Goal: Task Accomplishment & Management: Use online tool/utility

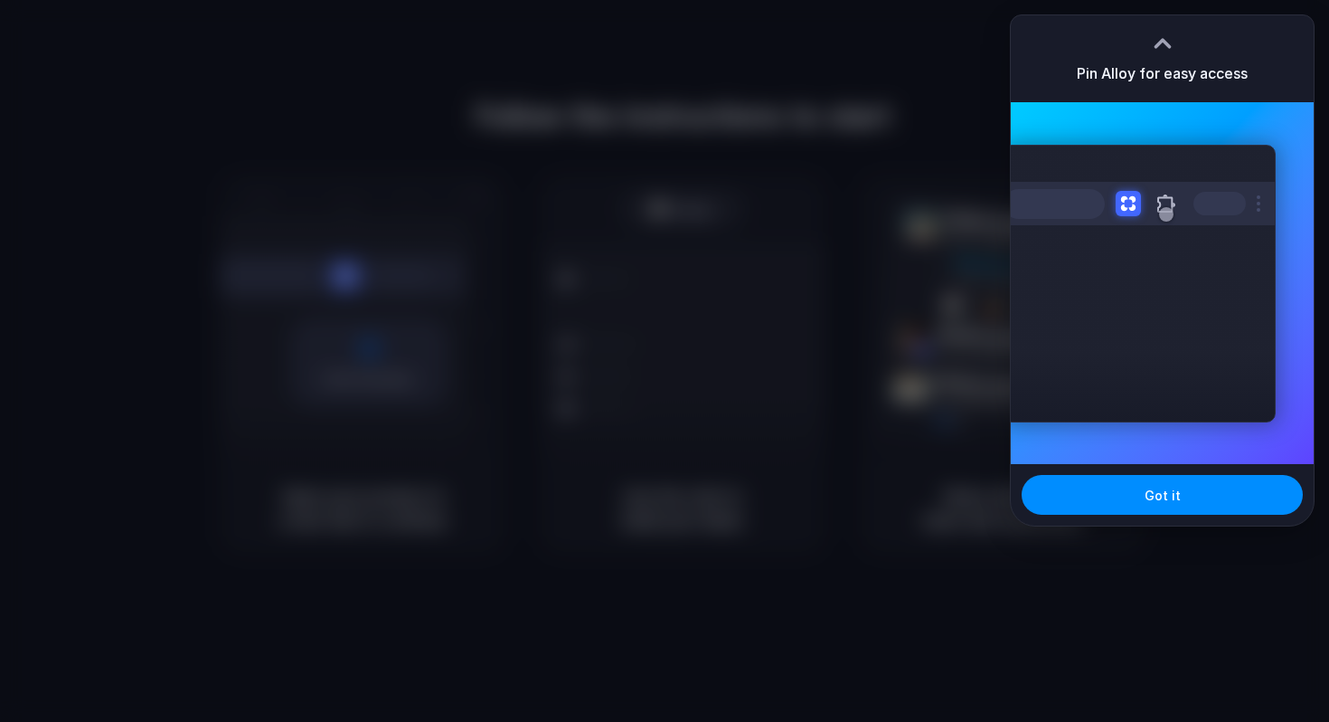
click at [828, 207] on div at bounding box center [664, 361] width 1329 height 722
click at [1160, 42] on div at bounding box center [1162, 43] width 27 height 27
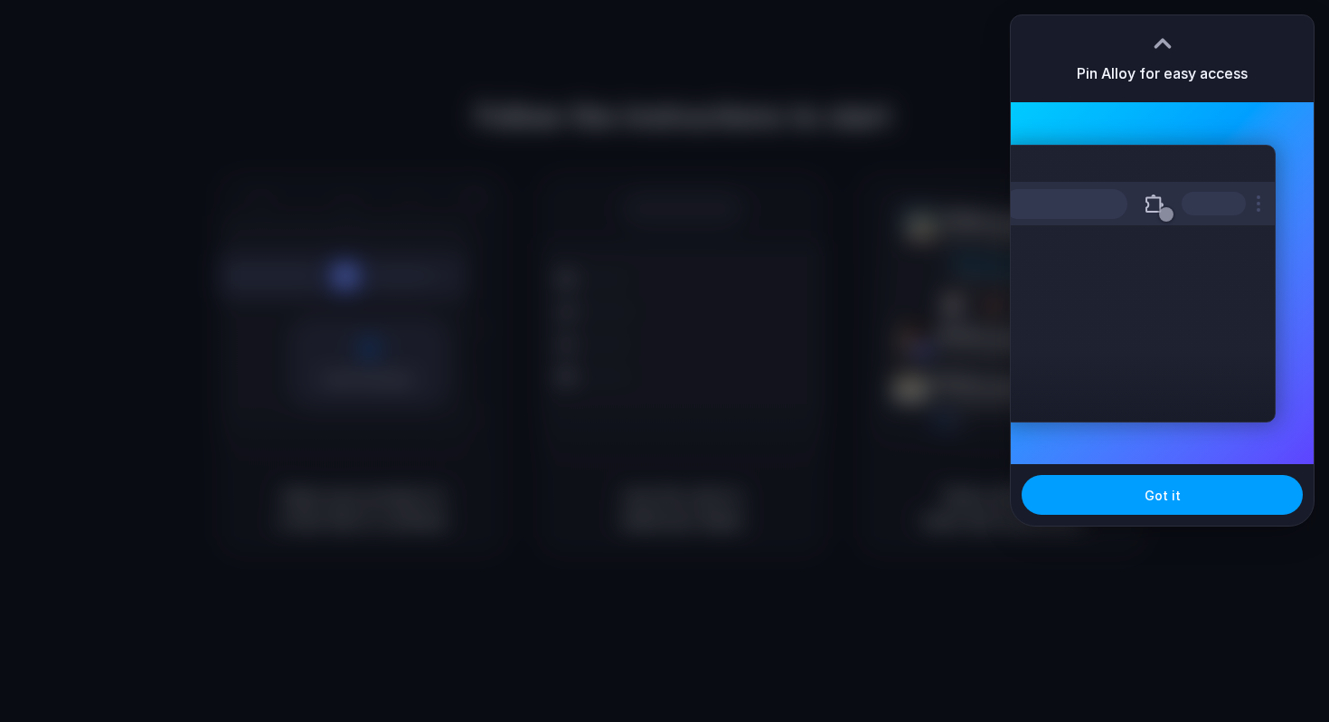
click at [1129, 496] on button "Got it" at bounding box center [1162, 495] width 281 height 40
